Goal: Check status: Check status

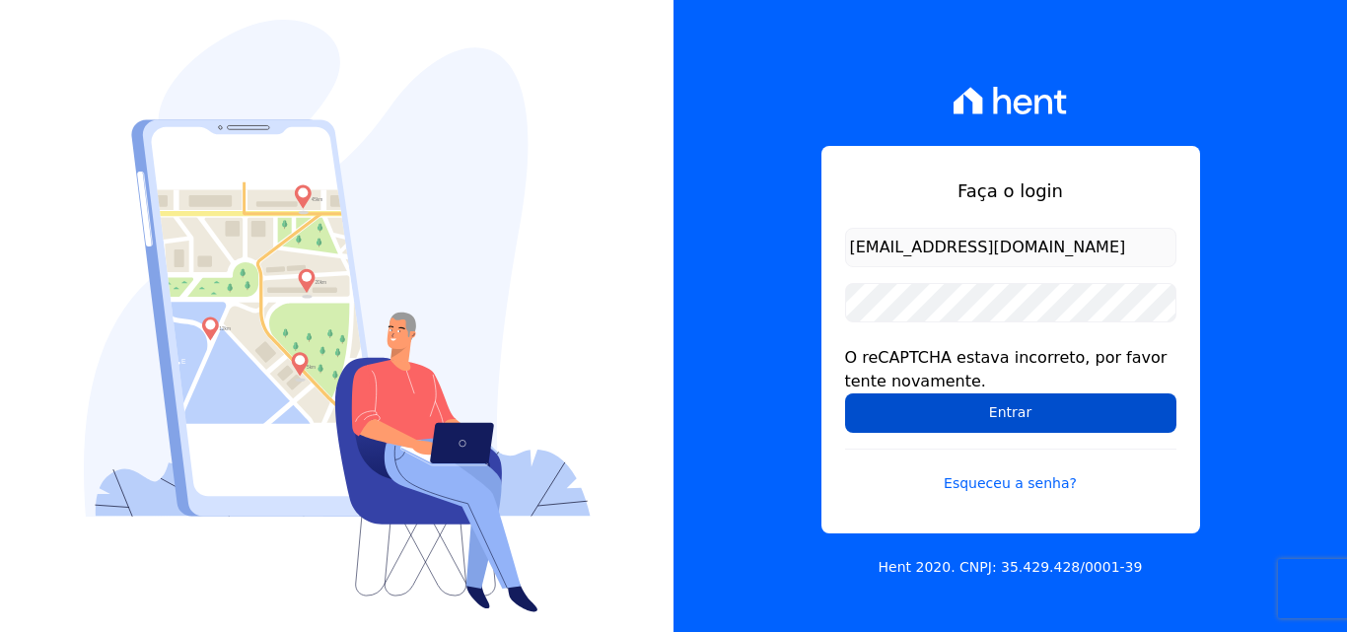
click at [991, 404] on input "Entrar" at bounding box center [1010, 413] width 331 height 39
click at [927, 427] on input "Entrar" at bounding box center [1010, 413] width 331 height 39
click at [944, 415] on input "Entrar" at bounding box center [1010, 413] width 331 height 39
click at [1081, 414] on input "Entrar" at bounding box center [1010, 413] width 331 height 39
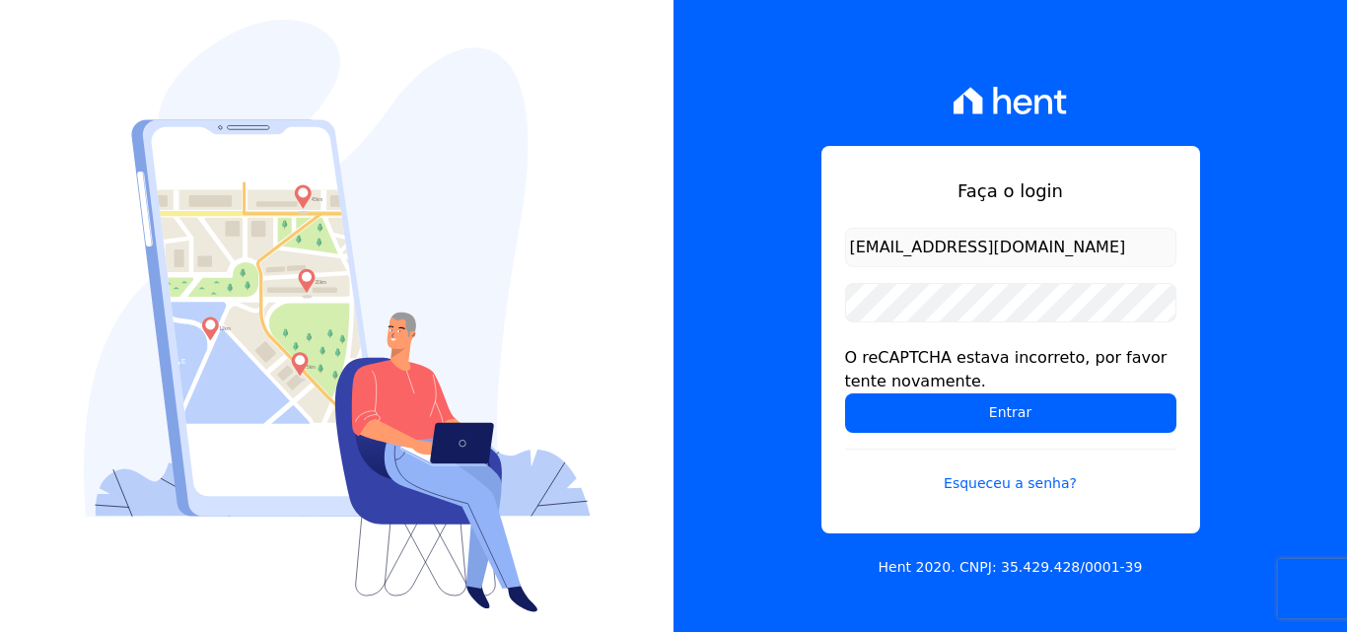
click at [803, 50] on div "Faça o login [EMAIL_ADDRESS][DOMAIN_NAME] O reCAPTCHA estava incorreto, por fav…" at bounding box center [1011, 316] width 674 height 632
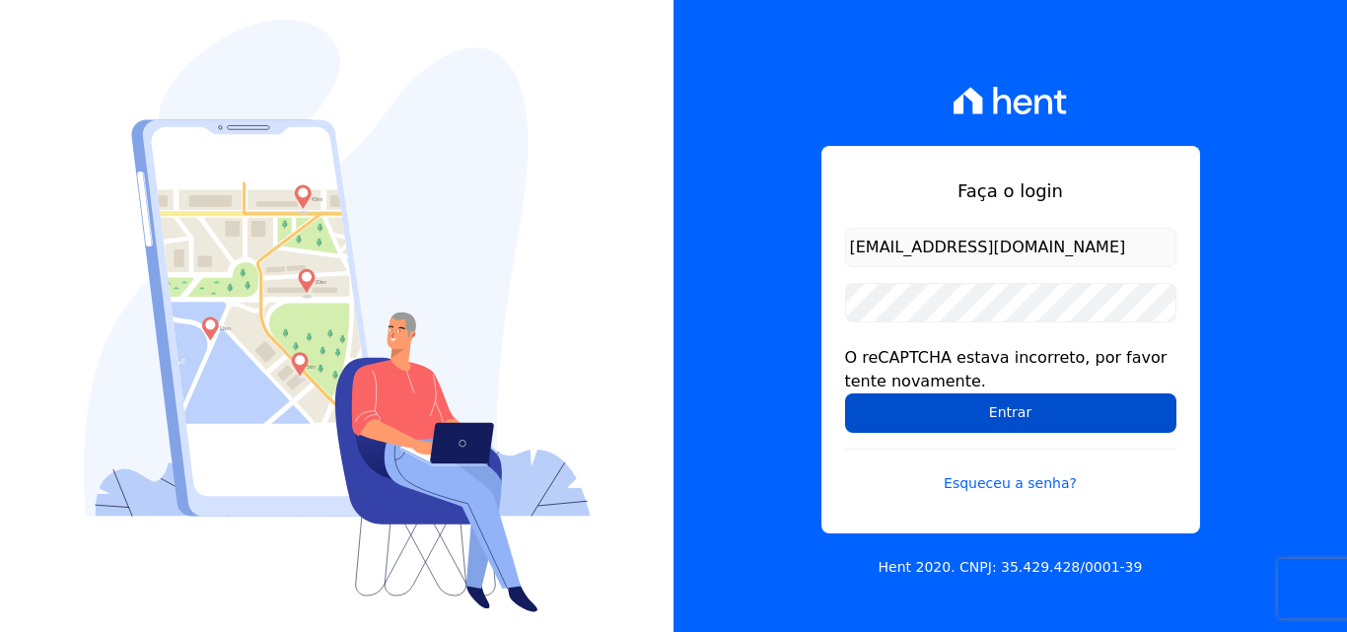
click at [966, 429] on input "Entrar" at bounding box center [1010, 413] width 331 height 39
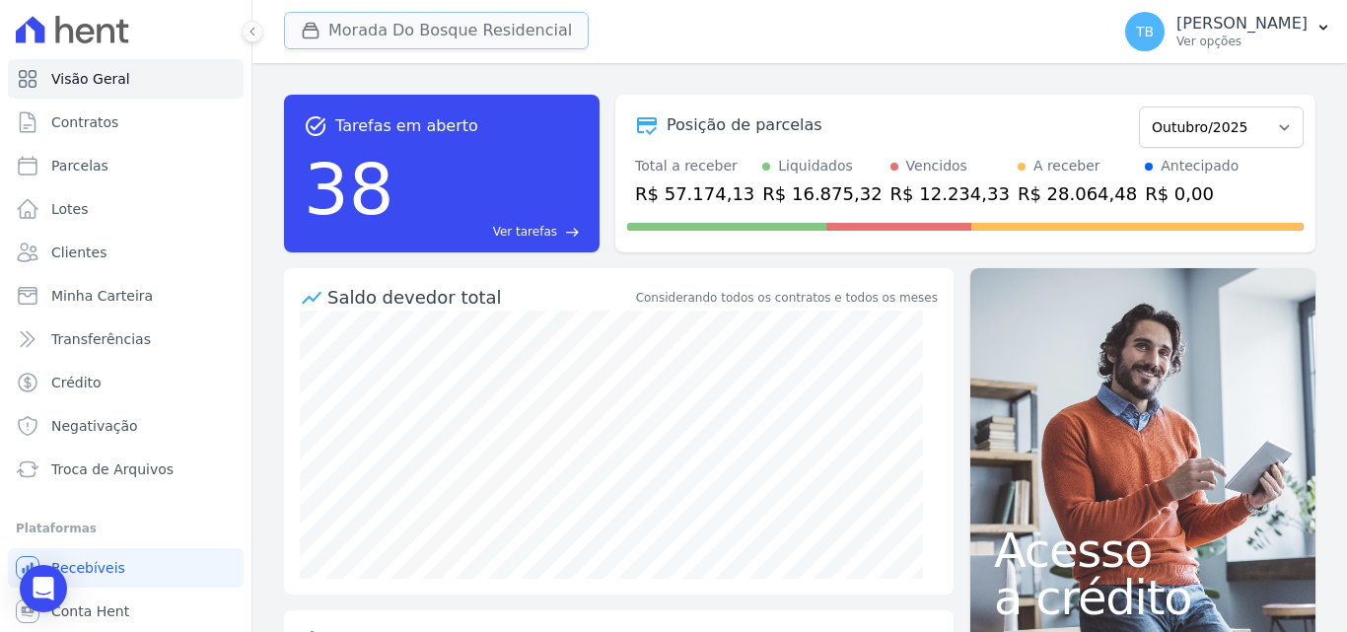
click at [394, 34] on button "Morada Do Bosque Residencial" at bounding box center [436, 30] width 305 height 37
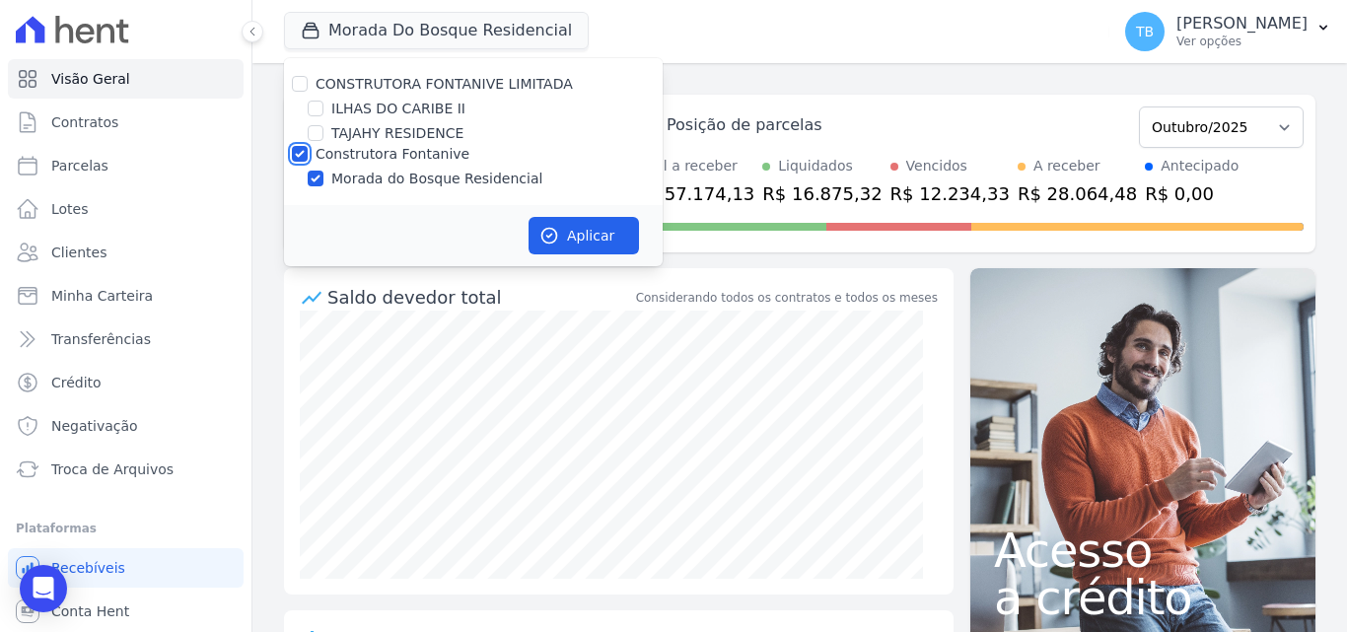
click at [294, 152] on input "Construtora Fontanive" at bounding box center [300, 154] width 16 height 16
checkbox input "false"
click at [316, 109] on input "ILHAS DO CARIBE II" at bounding box center [316, 109] width 16 height 16
checkbox input "true"
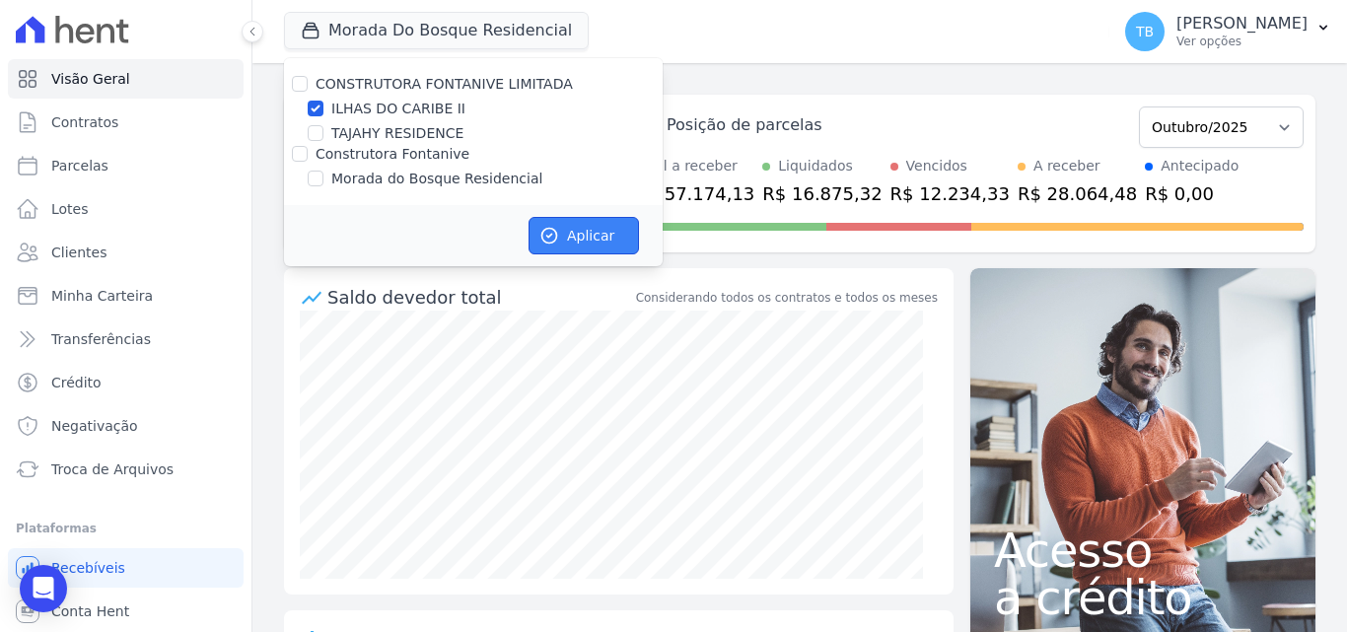
click at [594, 241] on button "Aplicar" at bounding box center [584, 235] width 110 height 37
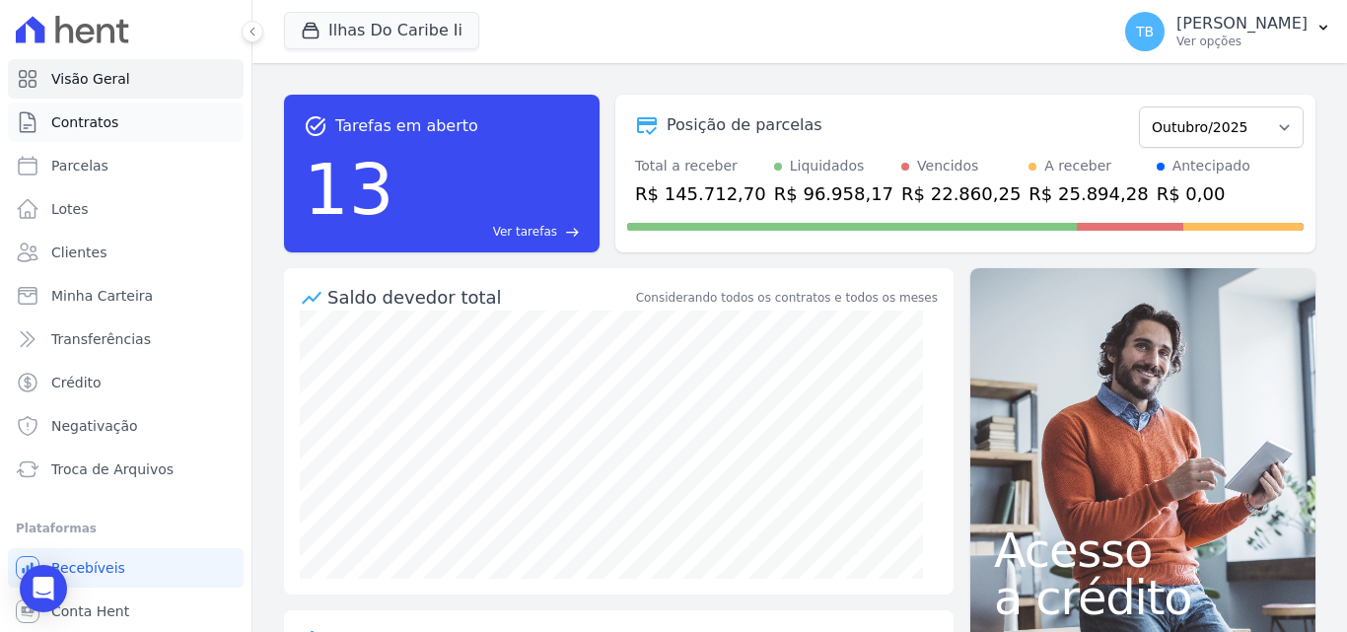
click at [72, 119] on span "Contratos" at bounding box center [84, 122] width 67 height 20
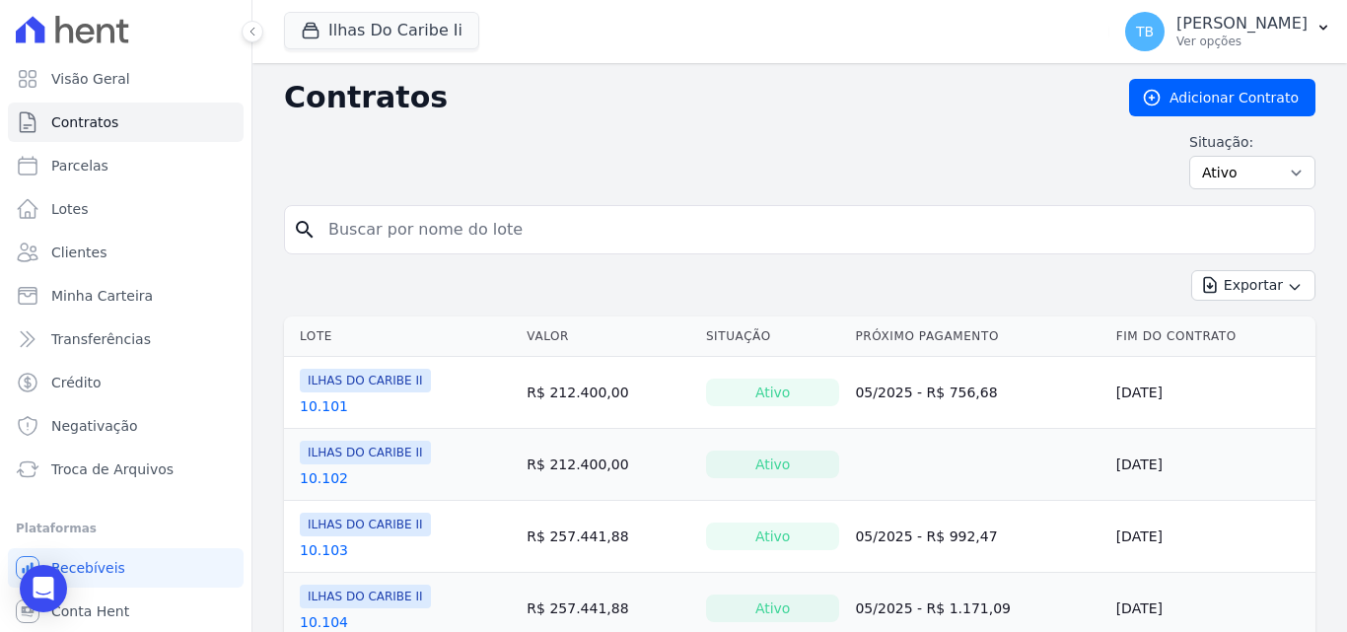
drag, startPoint x: 450, startPoint y: 245, endPoint x: 457, endPoint y: 226, distance: 20.0
click at [450, 240] on input "search" at bounding box center [812, 229] width 990 height 39
click at [458, 226] on input "search" at bounding box center [812, 229] width 990 height 39
type input "2.304"
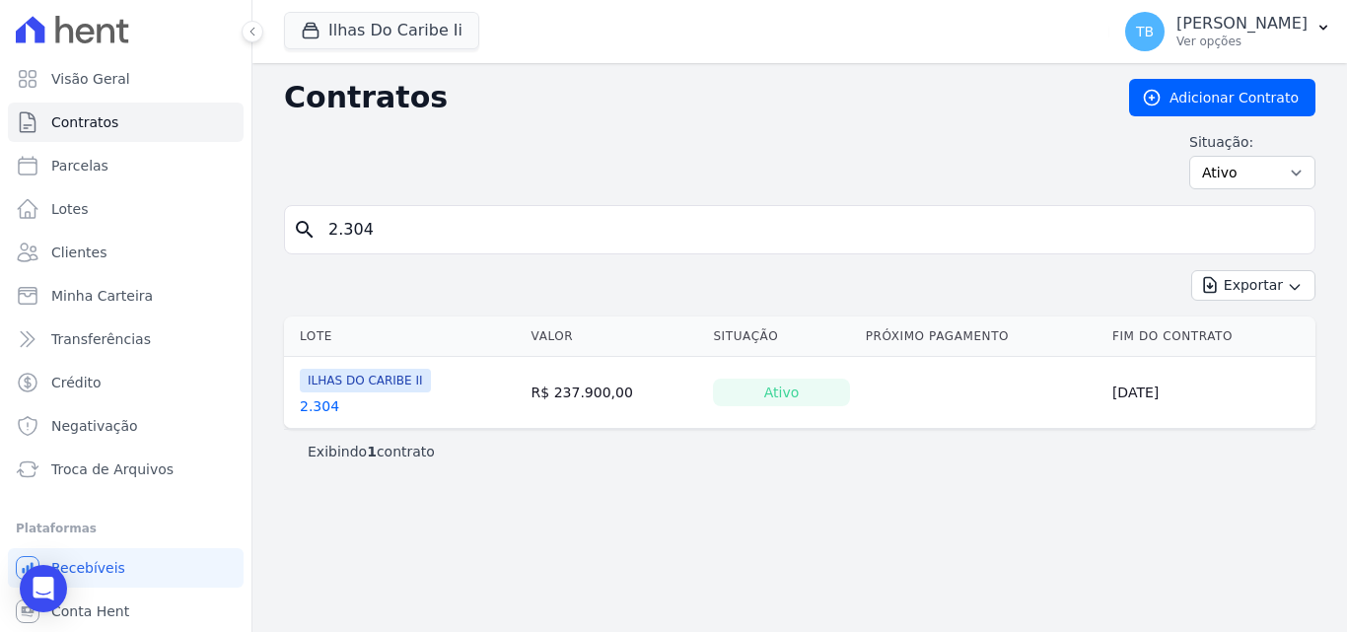
click at [329, 411] on link "2.304" at bounding box center [319, 407] width 39 height 20
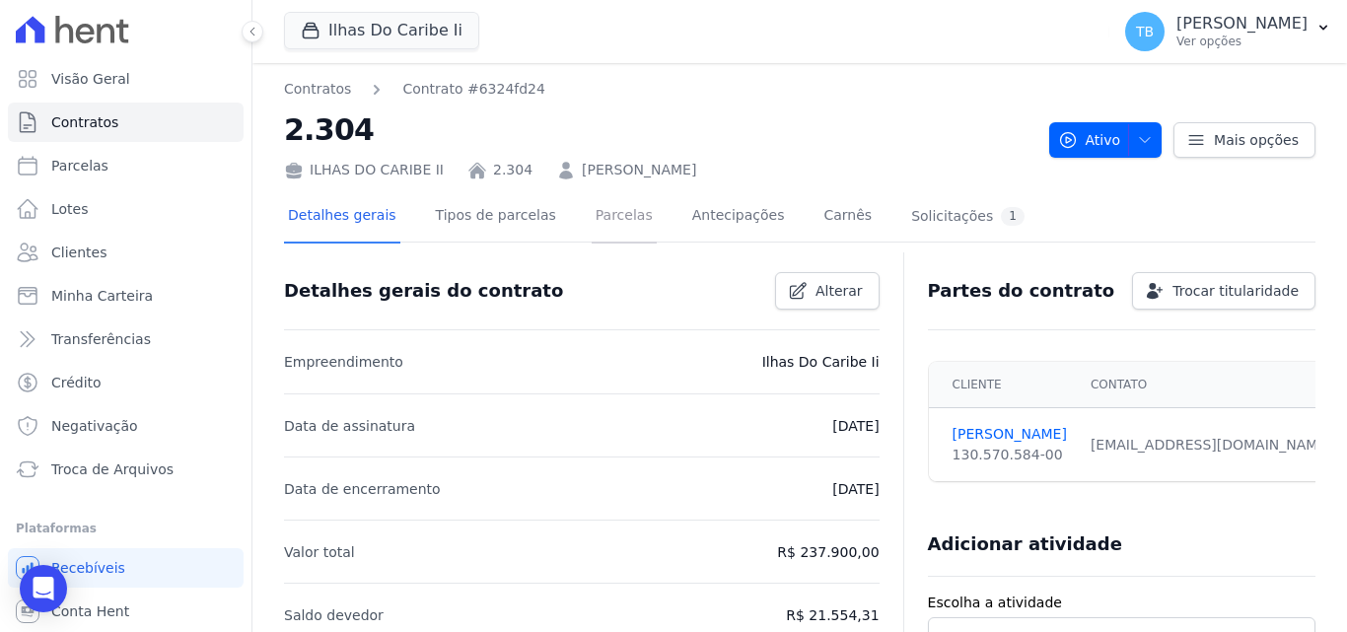
click at [596, 225] on link "Parcelas" at bounding box center [624, 217] width 65 height 52
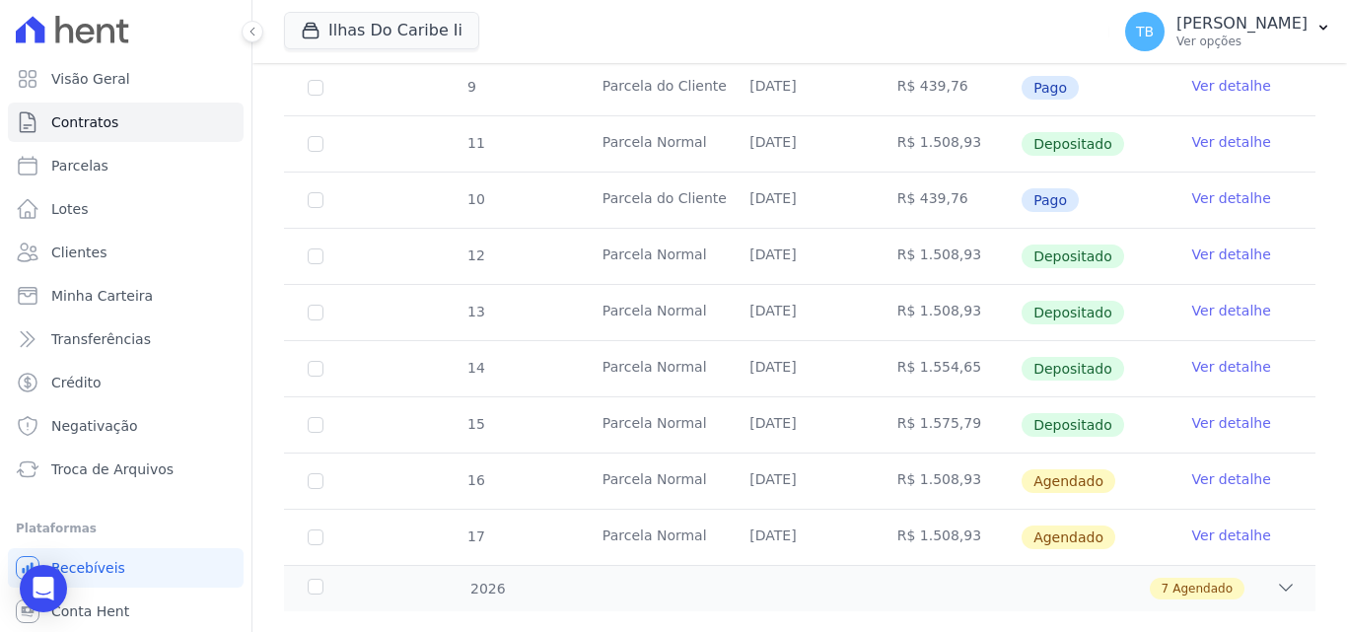
scroll to position [947, 0]
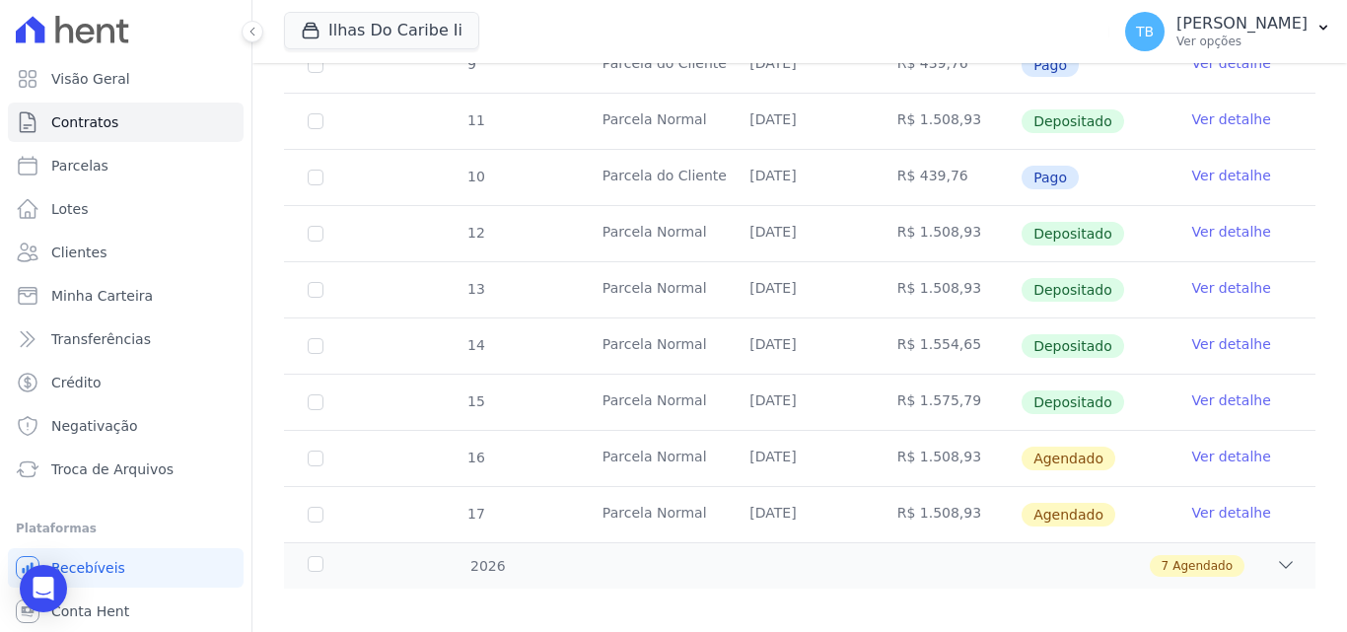
click at [1249, 391] on link "Ver detalhe" at bounding box center [1232, 401] width 79 height 20
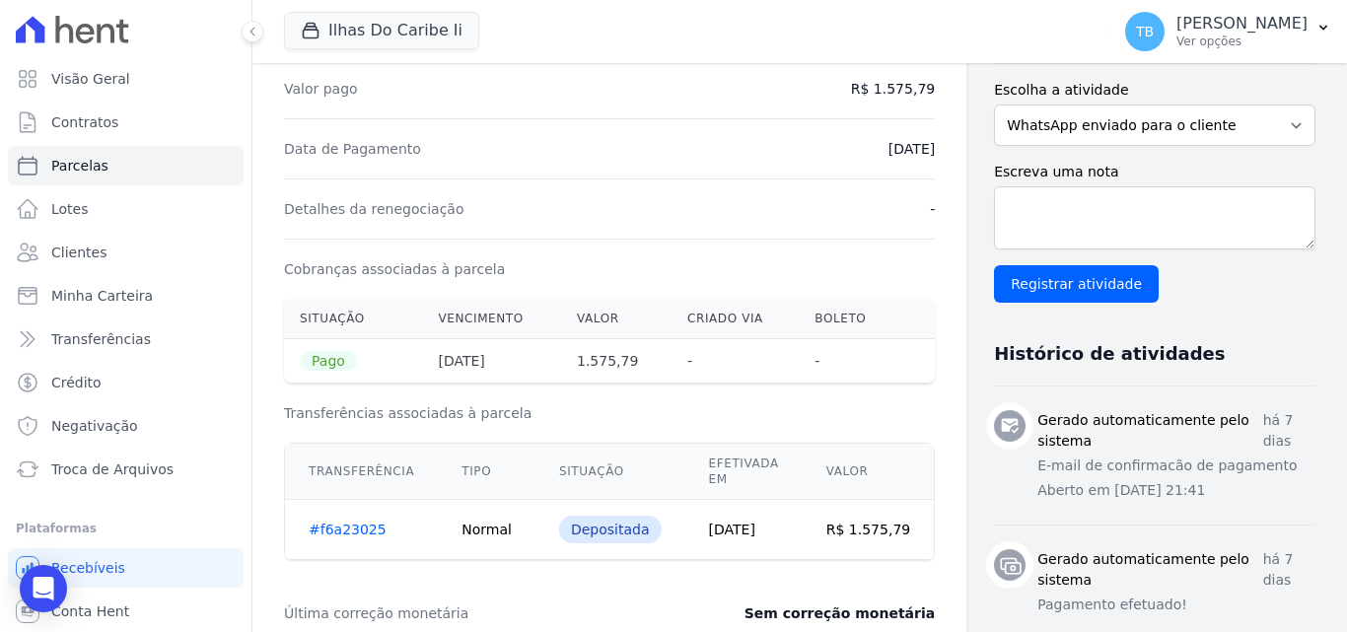
scroll to position [296, 0]
